Goal: Navigation & Orientation: Find specific page/section

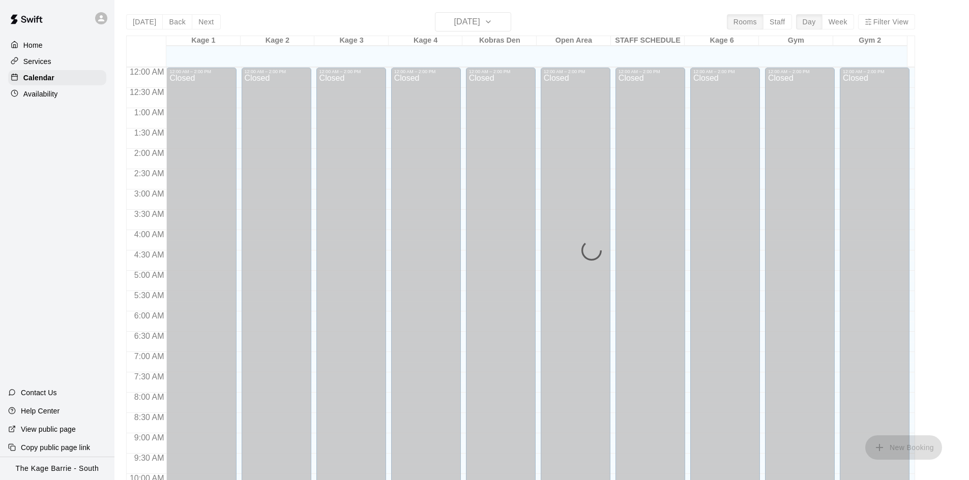
scroll to position [521, 0]
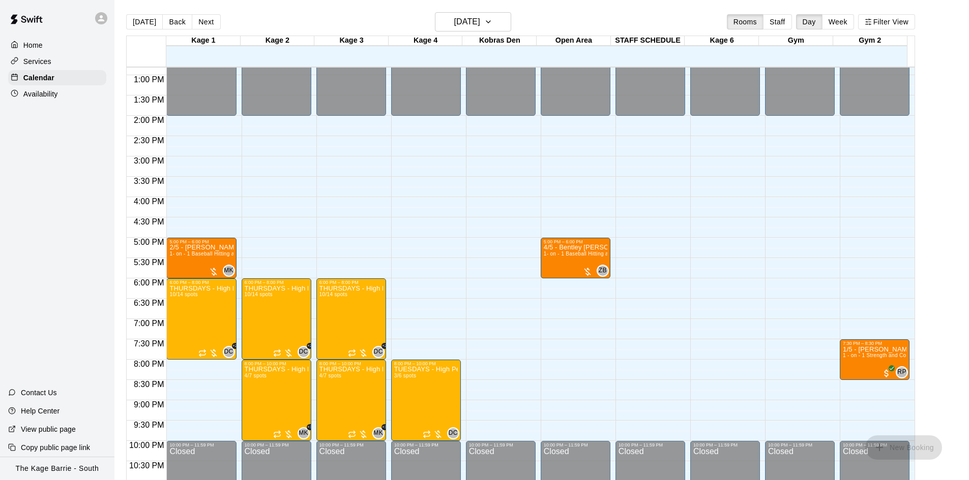
click at [107, 15] on div at bounding box center [103, 18] width 21 height 20
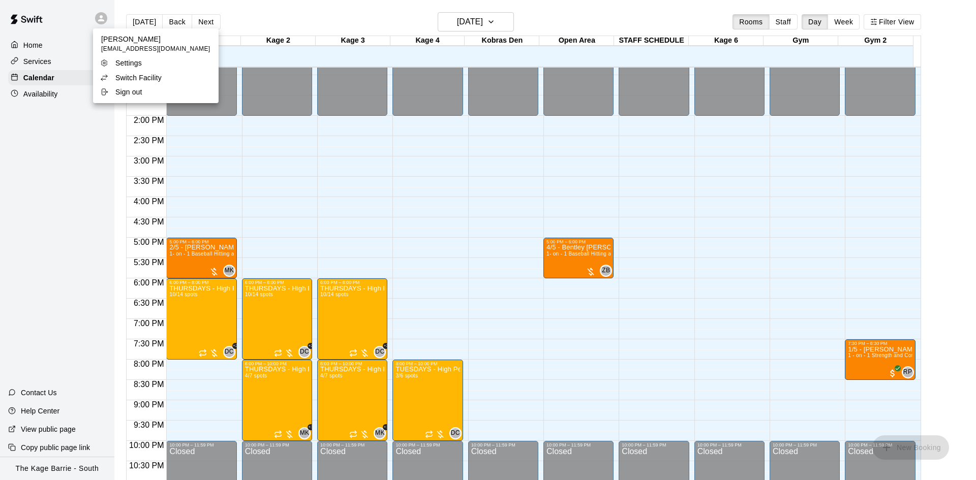
click at [139, 76] on p "Switch Facility" at bounding box center [138, 78] width 46 height 10
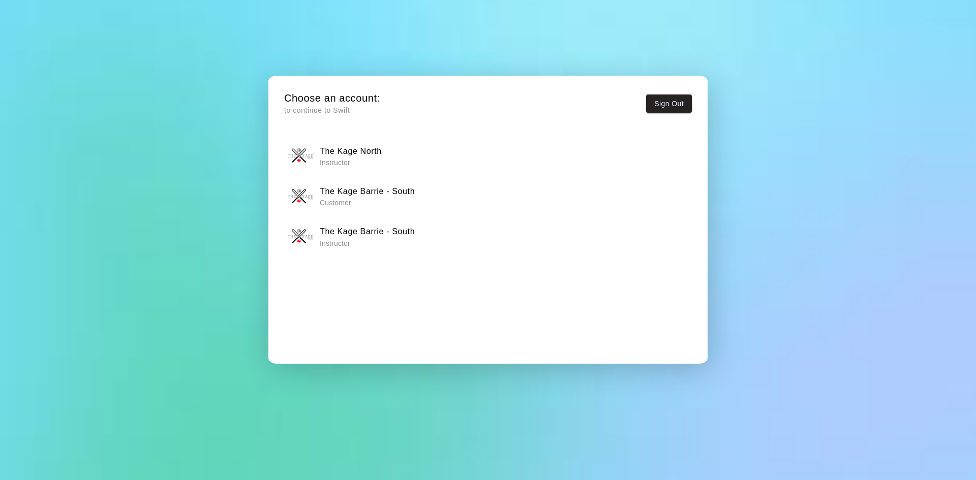
click at [355, 157] on h6 "The Kage North" at bounding box center [351, 151] width 62 height 13
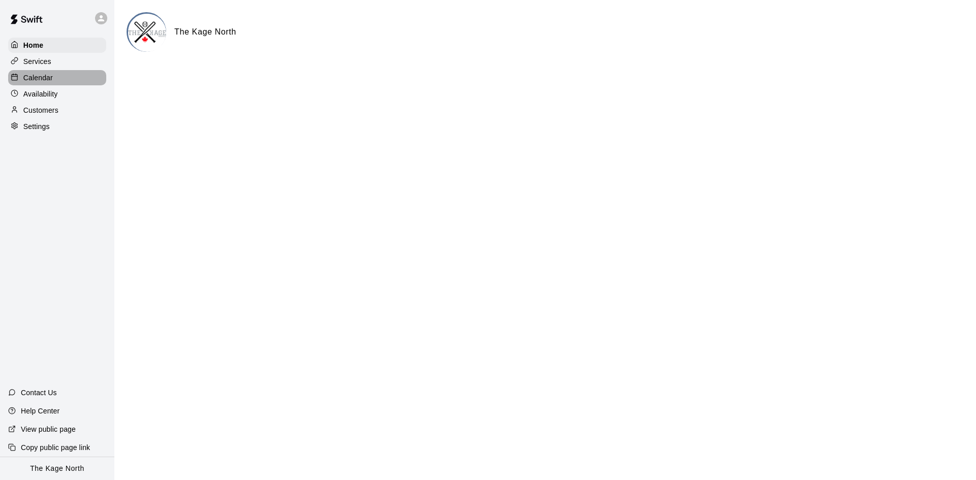
click at [52, 82] on p "Calendar" at bounding box center [37, 78] width 29 height 10
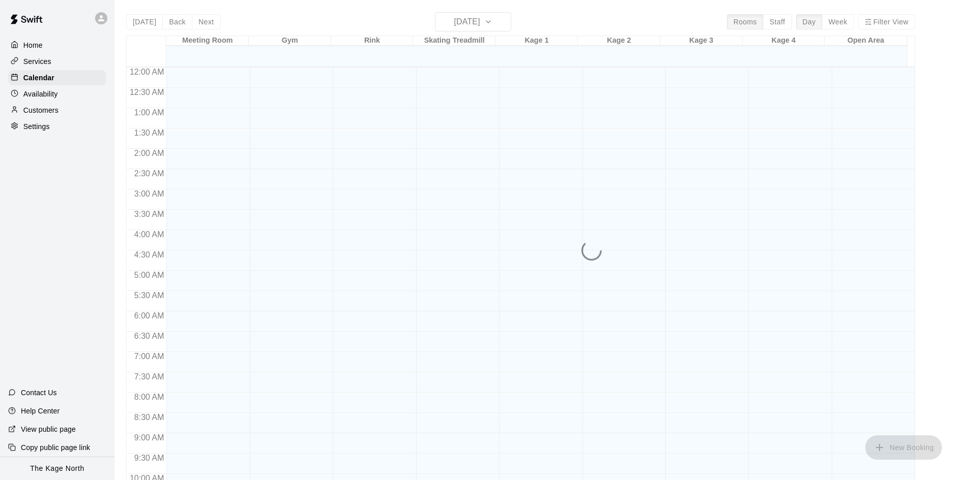
scroll to position [521, 0]
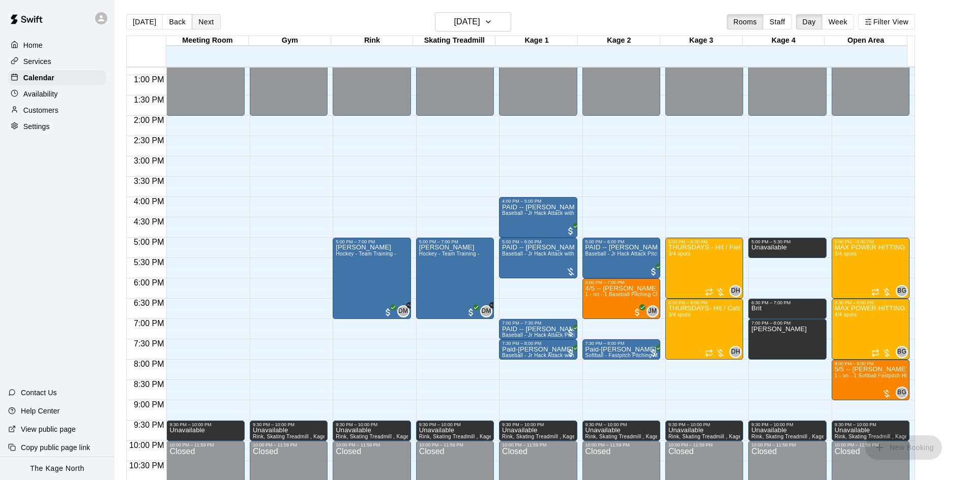
click at [204, 22] on button "Next" at bounding box center [206, 21] width 28 height 15
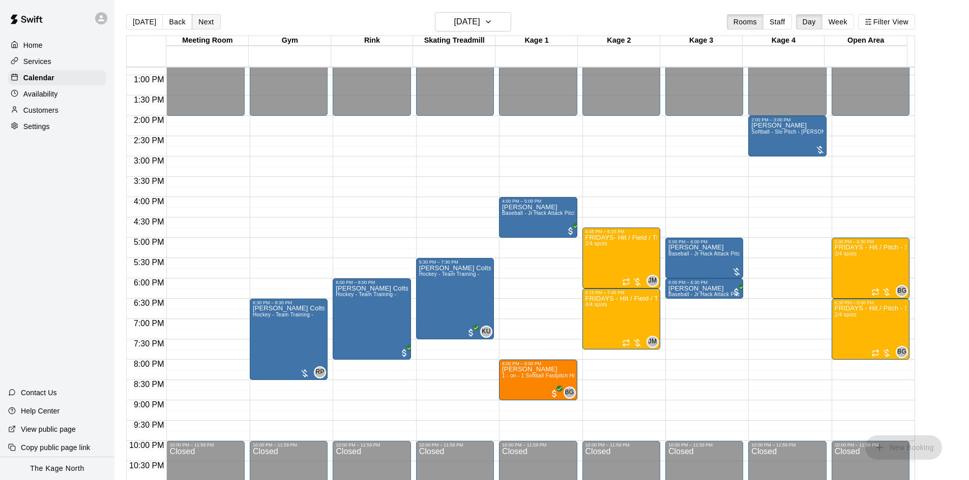
click at [204, 22] on button "Next" at bounding box center [206, 21] width 28 height 15
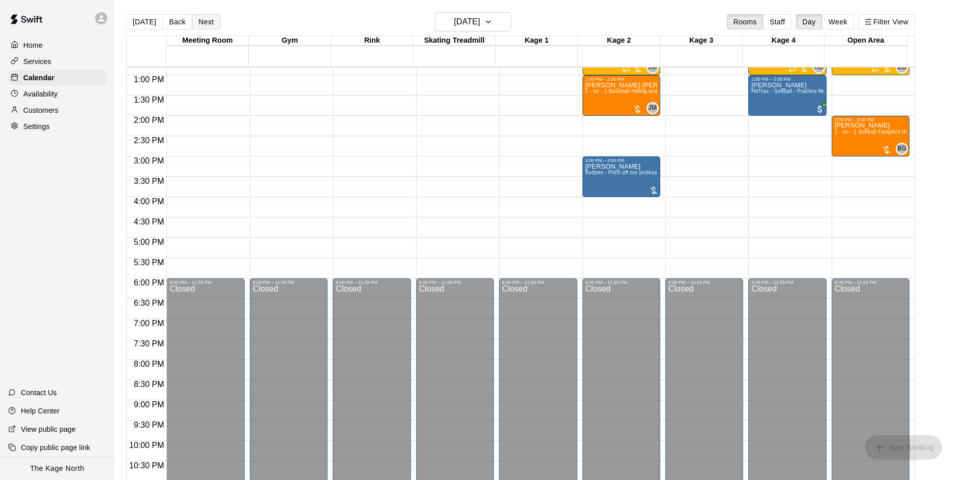
click at [204, 22] on button "Next" at bounding box center [206, 21] width 28 height 15
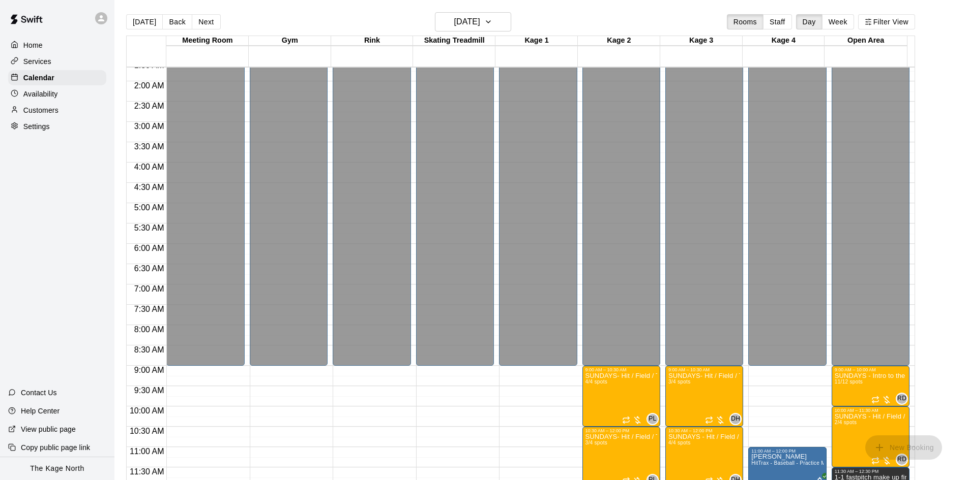
scroll to position [64, 0]
